Goal: Task Accomplishment & Management: Complete application form

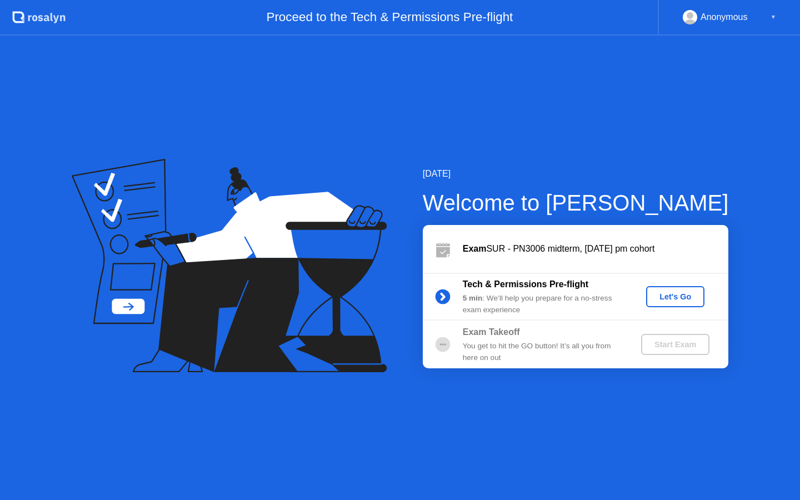
click at [674, 292] on div "Let's Go" at bounding box center [674, 296] width 49 height 9
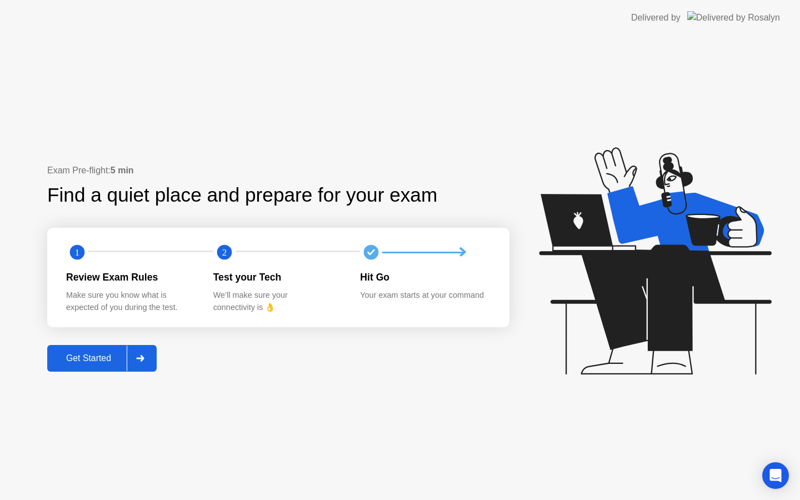
click at [66, 367] on button "Get Started" at bounding box center [101, 358] width 109 height 27
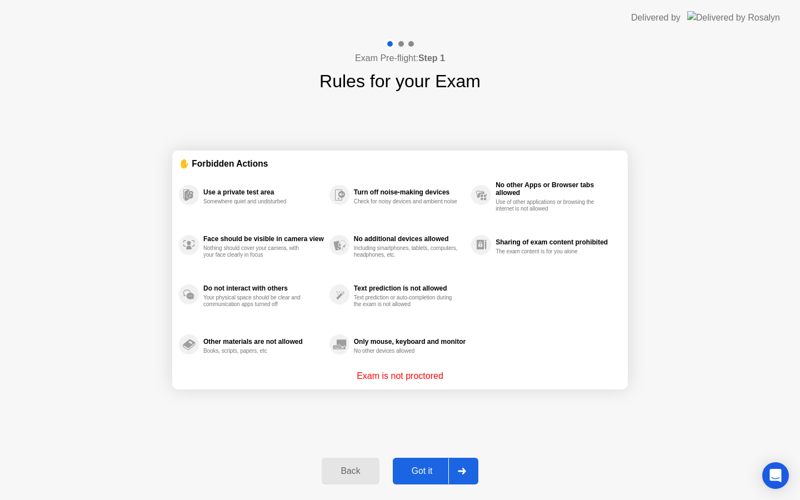
click at [410, 476] on div "Got it" at bounding box center [422, 471] width 52 height 10
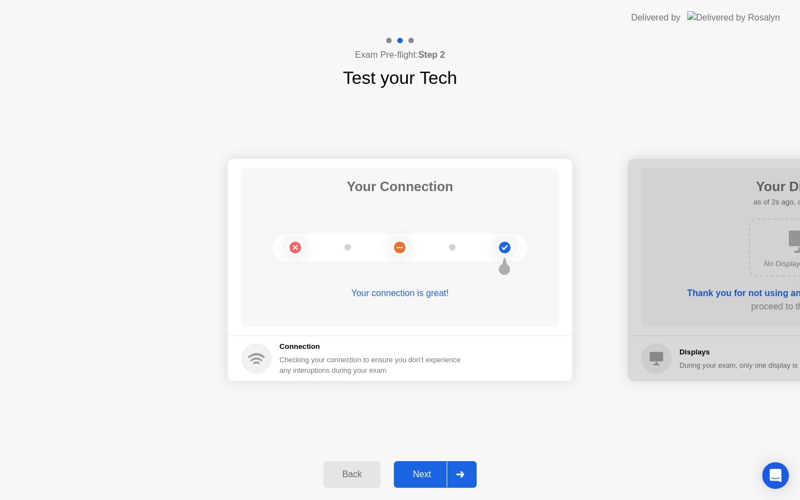
click at [415, 466] on button "Next" at bounding box center [435, 474] width 83 height 27
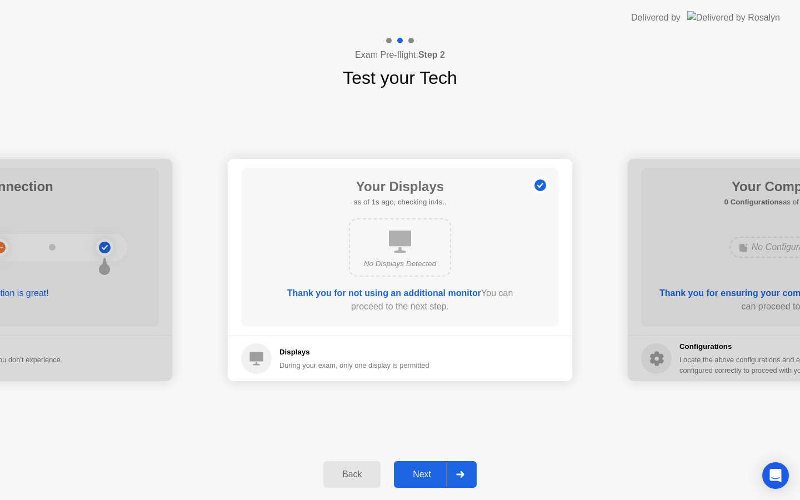
click at [415, 469] on div "Next" at bounding box center [421, 474] width 49 height 10
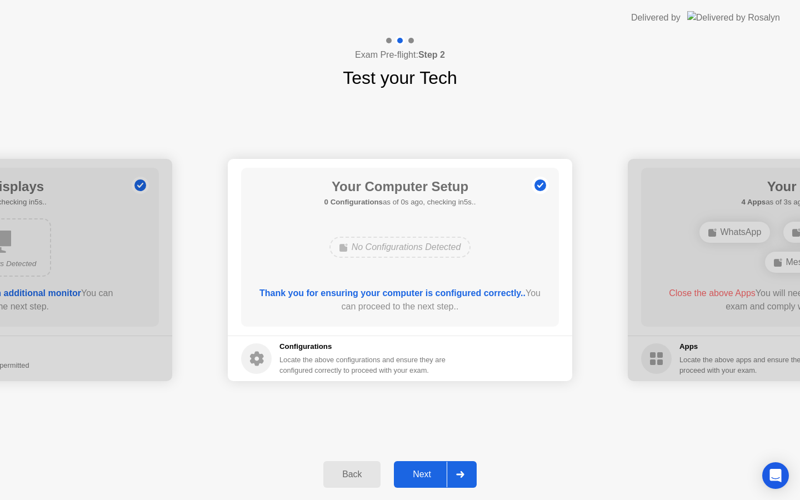
click at [415, 469] on div "Next" at bounding box center [421, 474] width 49 height 10
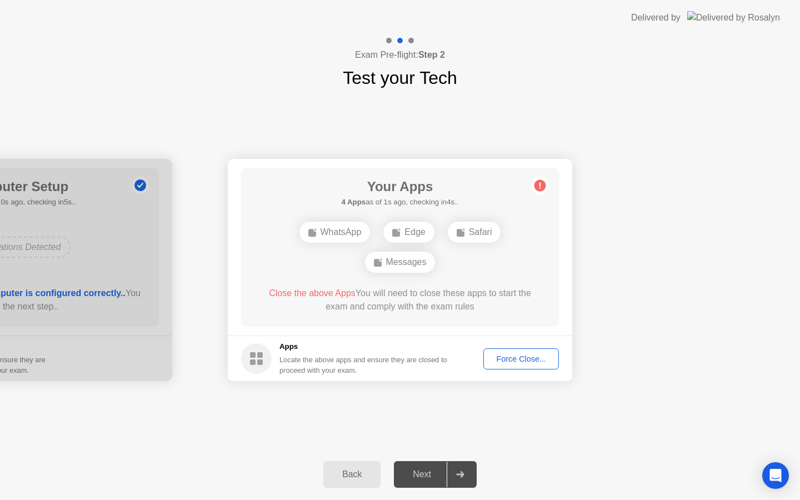
click at [527, 355] on div "Force Close..." at bounding box center [521, 358] width 68 height 9
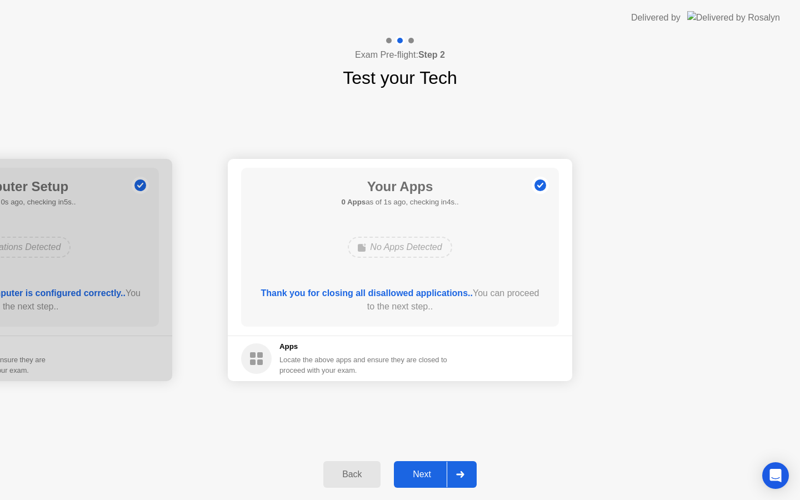
click at [430, 464] on button "Next" at bounding box center [435, 474] width 83 height 27
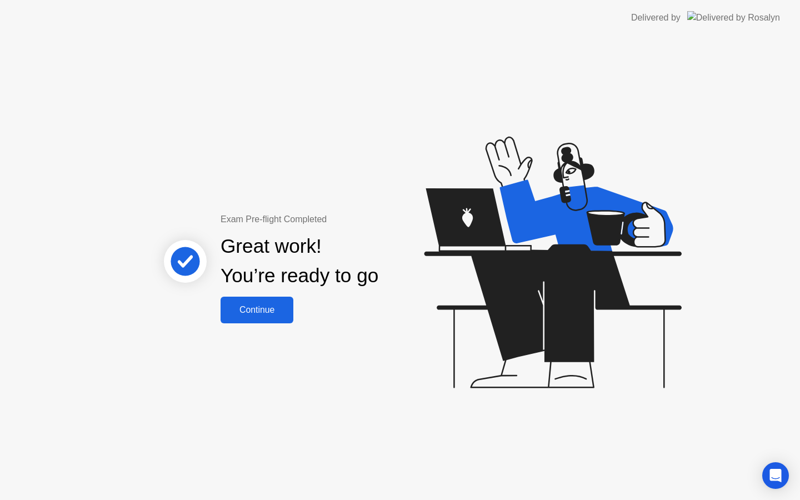
click at [269, 308] on div "Continue" at bounding box center [257, 310] width 66 height 10
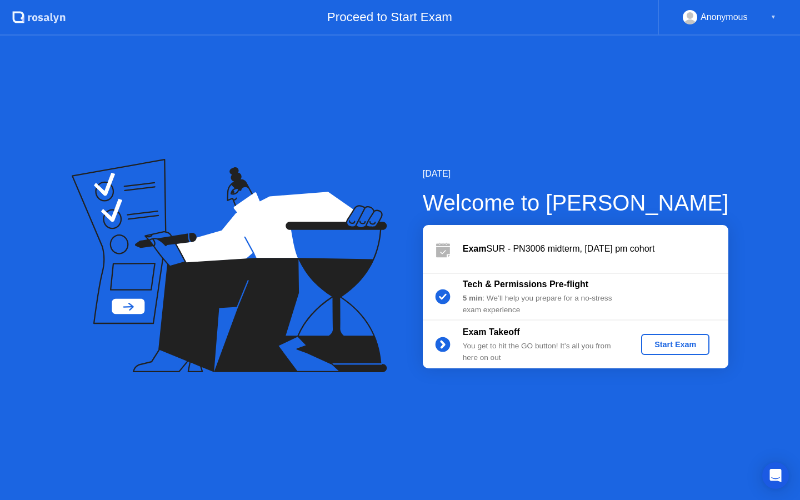
click at [682, 342] on div "Start Exam" at bounding box center [674, 344] width 59 height 9
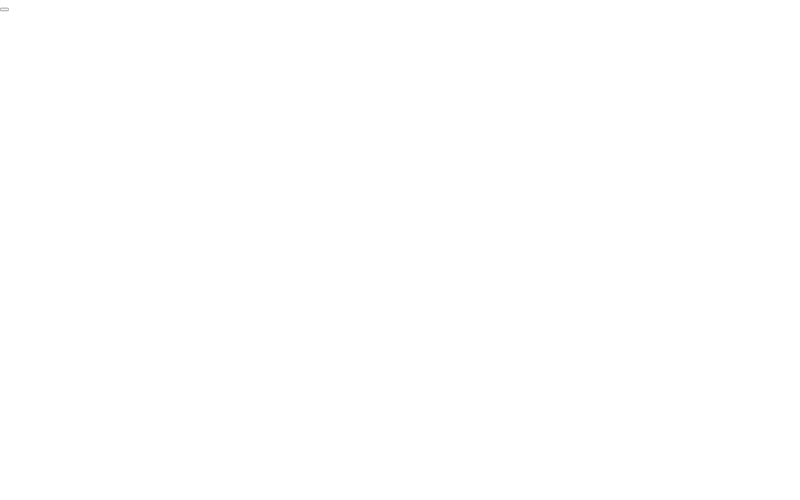
click at [9, 11] on button "End Proctoring Session" at bounding box center [4, 9] width 9 height 3
